Goal: Navigation & Orientation: Find specific page/section

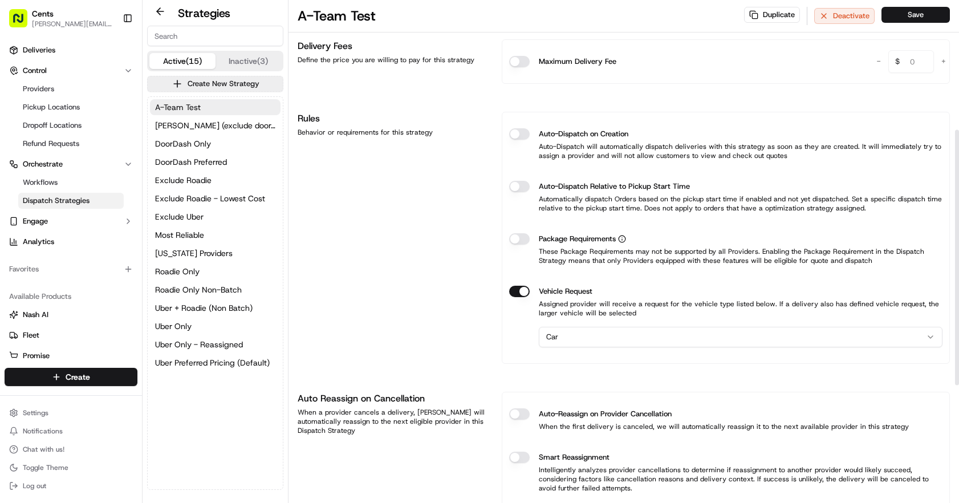
scroll to position [298, 0]
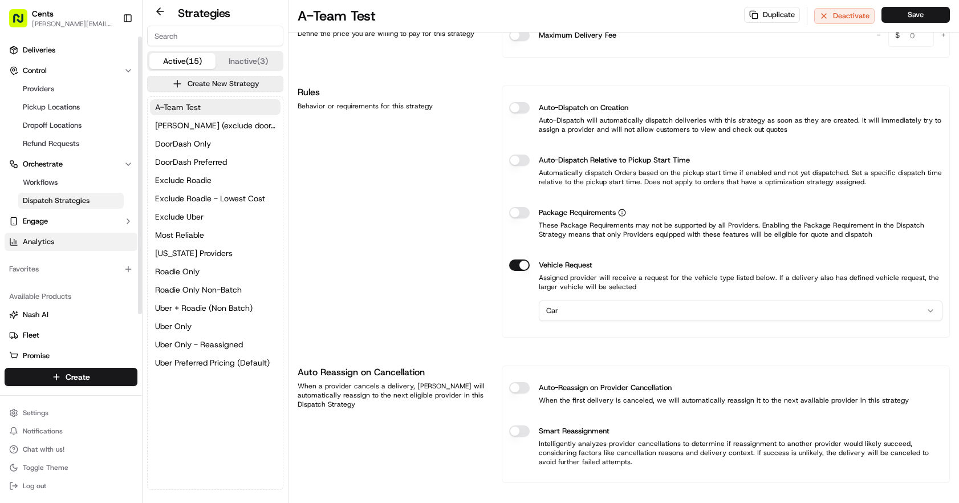
click at [59, 246] on link "Analytics" at bounding box center [71, 242] width 133 height 18
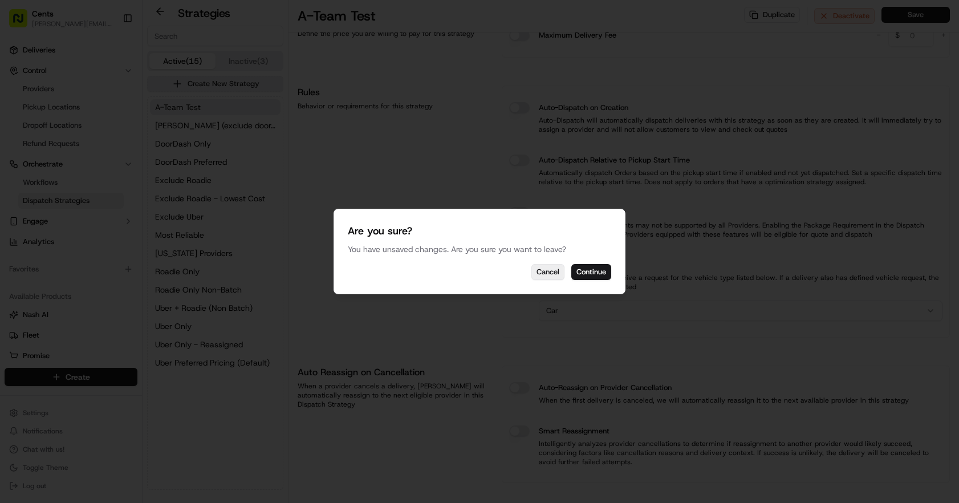
click at [556, 279] on button "Cancel" at bounding box center [547, 272] width 33 height 16
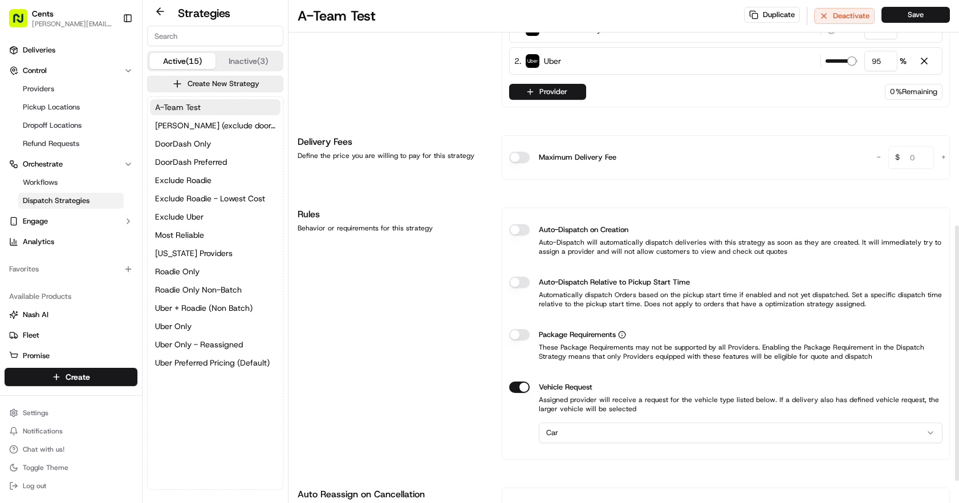
scroll to position [0, 0]
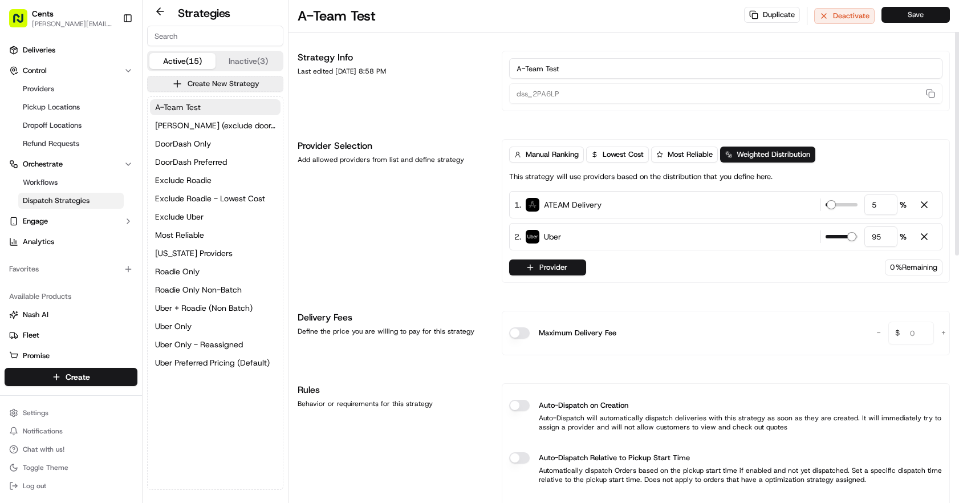
click at [938, 10] on button "Save" at bounding box center [915, 15] width 68 height 16
click at [56, 239] on link "Analytics" at bounding box center [71, 242] width 133 height 18
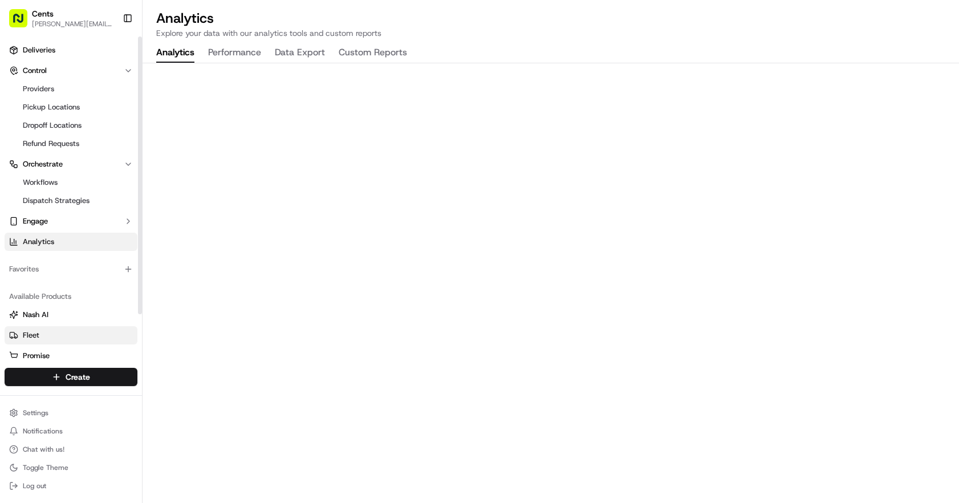
click at [47, 339] on link "Fleet" at bounding box center [71, 335] width 124 height 10
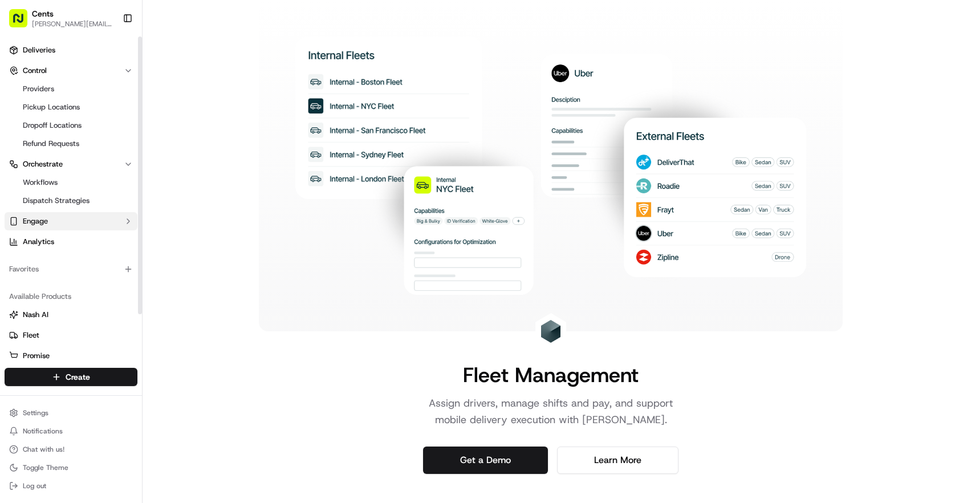
click at [44, 221] on span "Engage" at bounding box center [35, 221] width 25 height 10
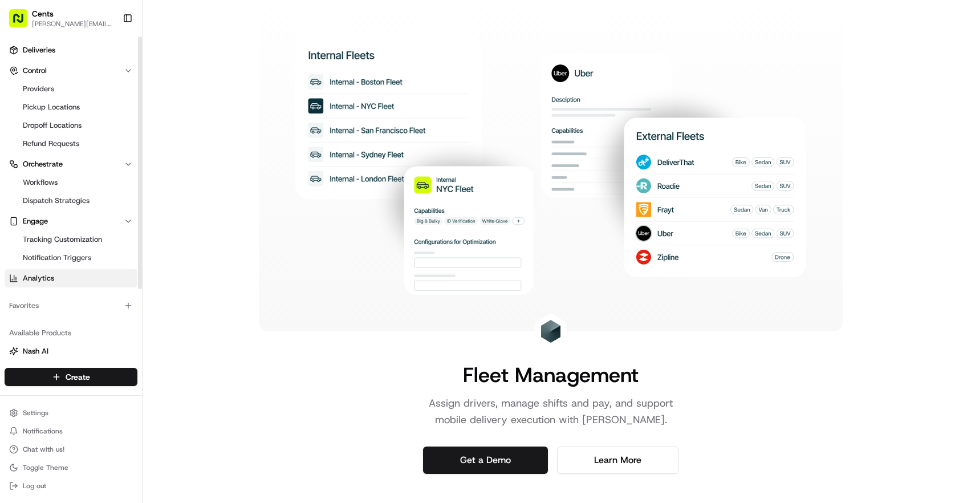
click at [40, 273] on span "Analytics" at bounding box center [38, 278] width 31 height 10
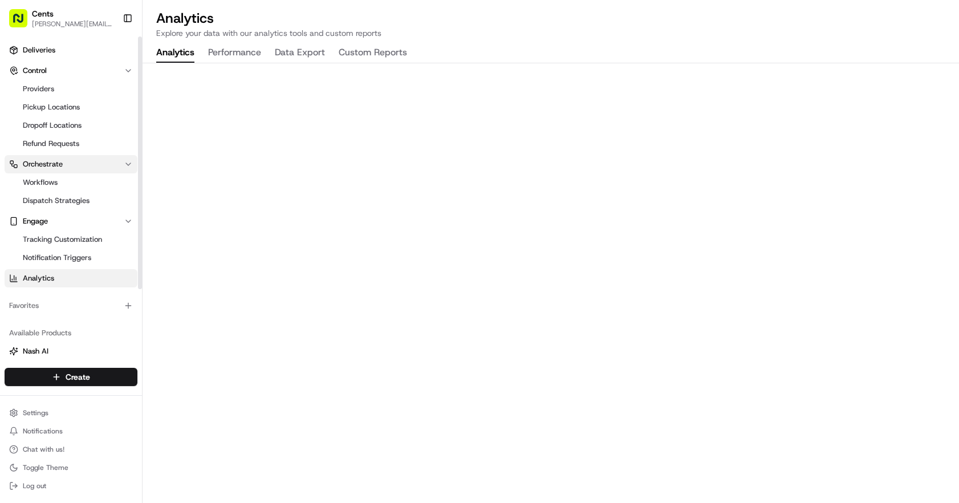
click at [79, 161] on button "Orchestrate" at bounding box center [71, 164] width 133 height 18
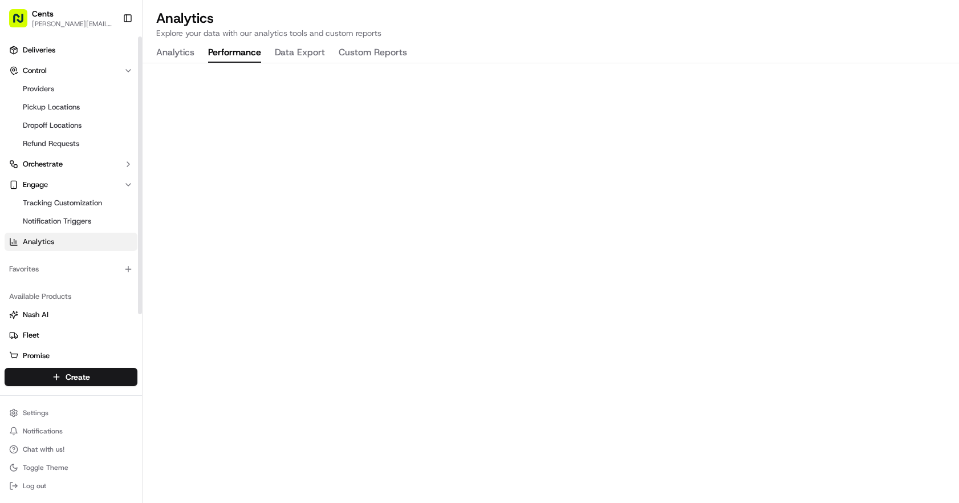
click at [241, 56] on button "Performance" at bounding box center [234, 52] width 53 height 19
click at [102, 181] on button "Engage" at bounding box center [71, 185] width 133 height 18
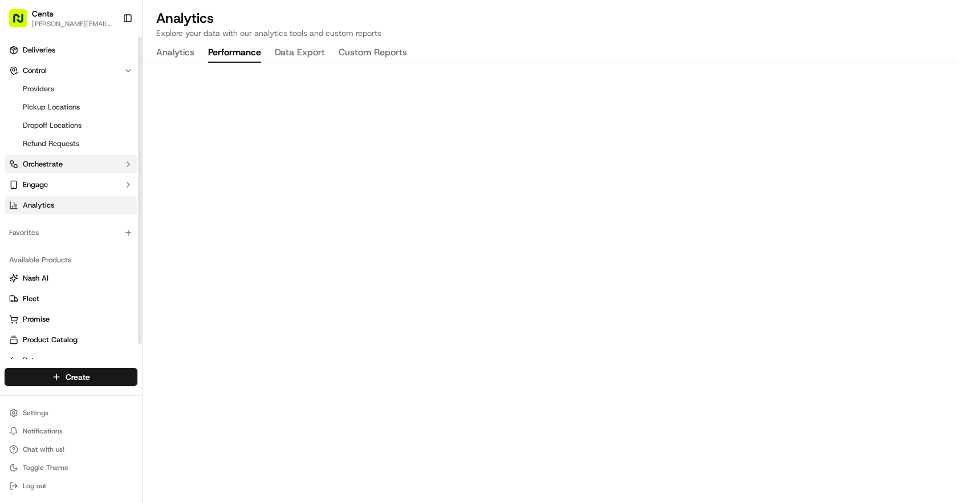
click at [111, 161] on button "Orchestrate" at bounding box center [71, 164] width 133 height 18
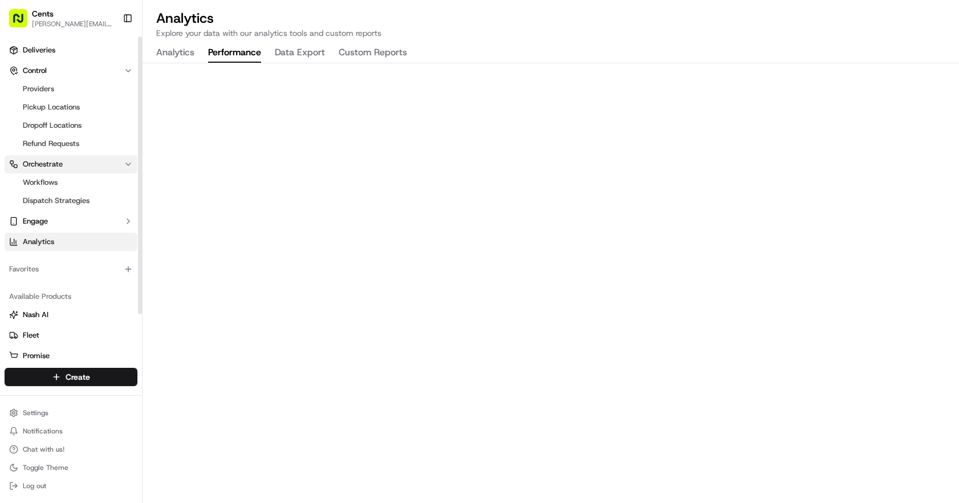
click at [104, 166] on button "Orchestrate" at bounding box center [71, 164] width 133 height 18
